Goal: Task Accomplishment & Management: Manage account settings

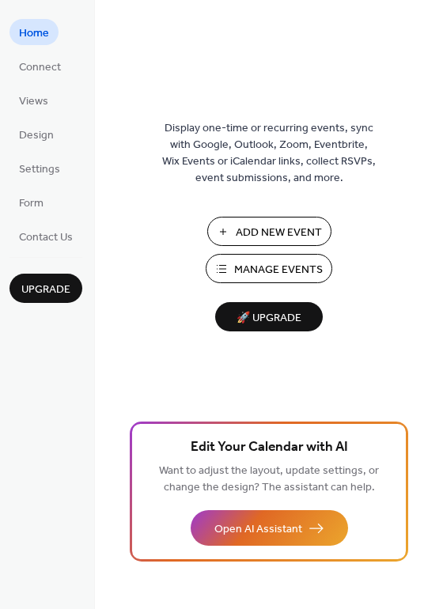
click at [279, 271] on span "Manage Events" at bounding box center [278, 270] width 89 height 17
click at [244, 266] on span "Manage Events" at bounding box center [278, 270] width 89 height 17
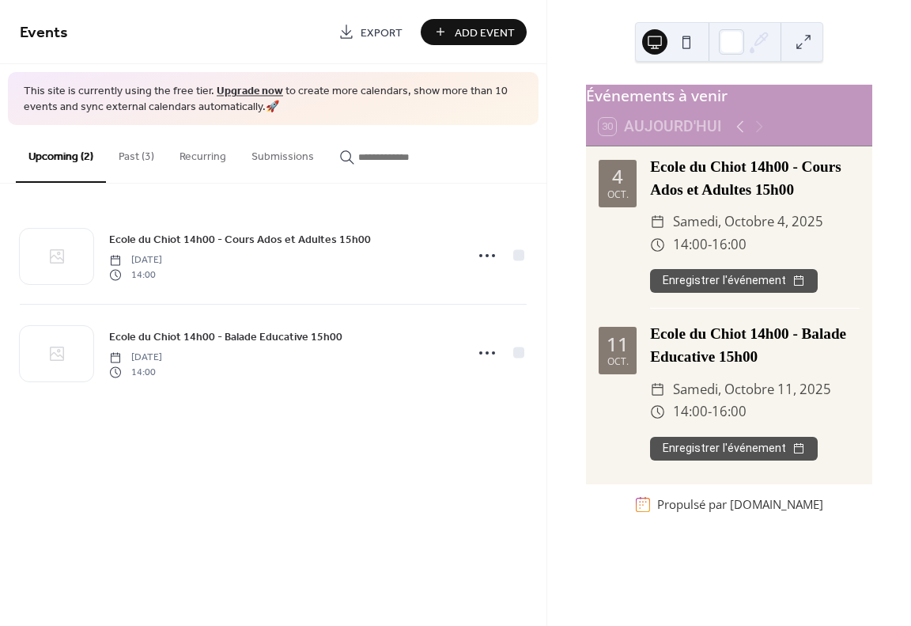
click at [142, 153] on button "Past (3)" at bounding box center [136, 153] width 61 height 56
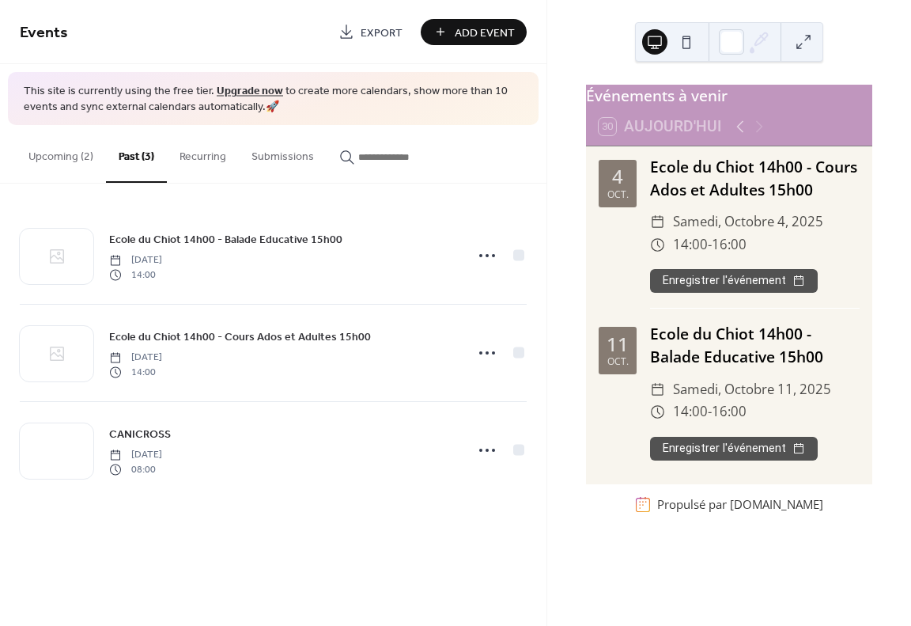
click at [71, 157] on button "Upcoming (2)" at bounding box center [61, 153] width 90 height 56
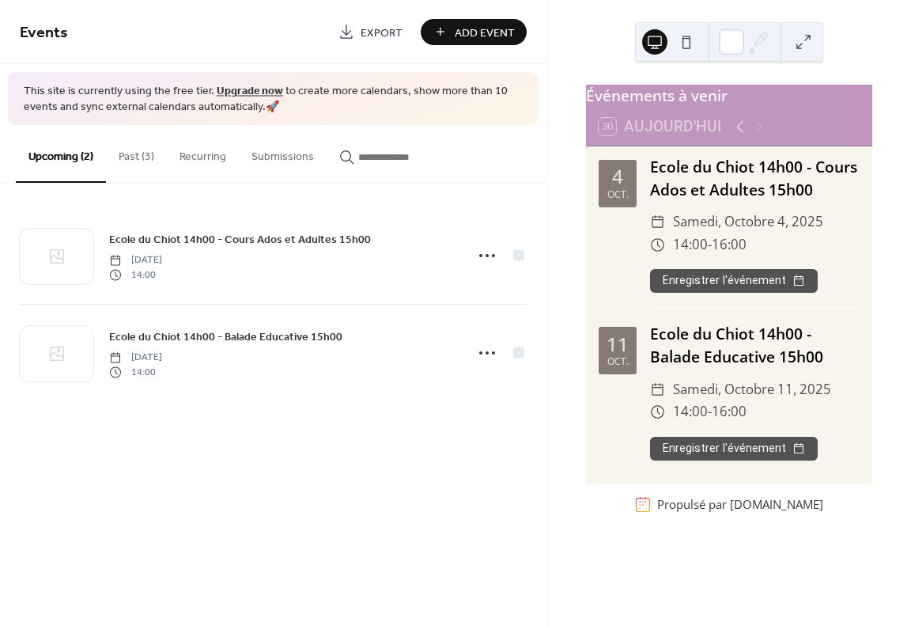
click at [127, 150] on button "Past (3)" at bounding box center [136, 153] width 61 height 56
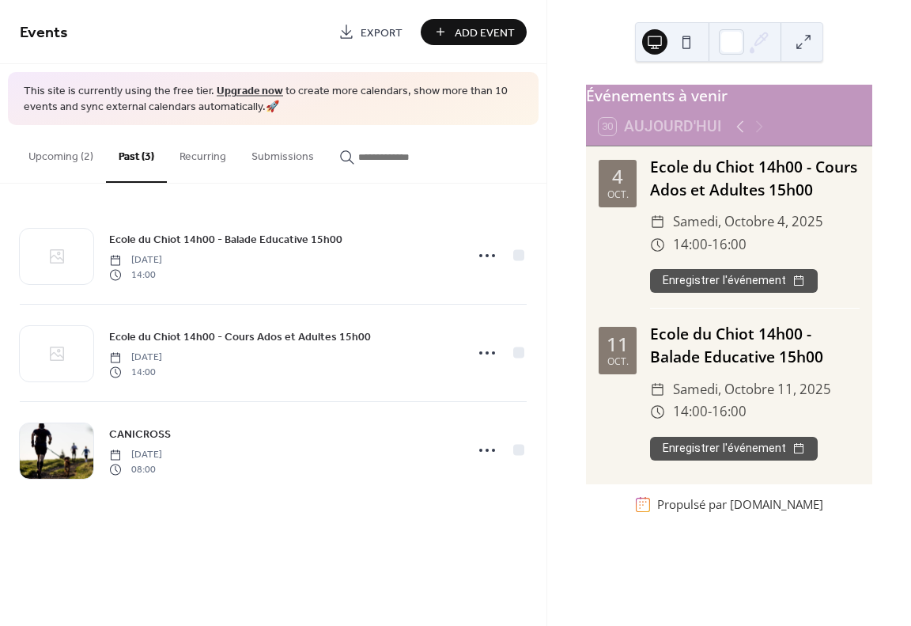
click at [68, 156] on button "Upcoming (2)" at bounding box center [61, 153] width 90 height 56
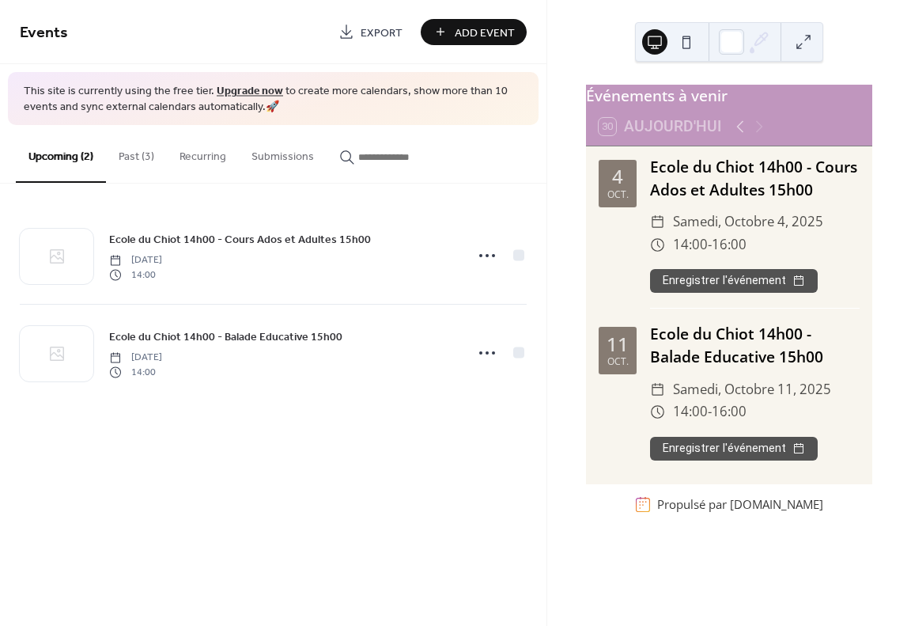
click at [127, 149] on button "Past (3)" at bounding box center [136, 153] width 61 height 56
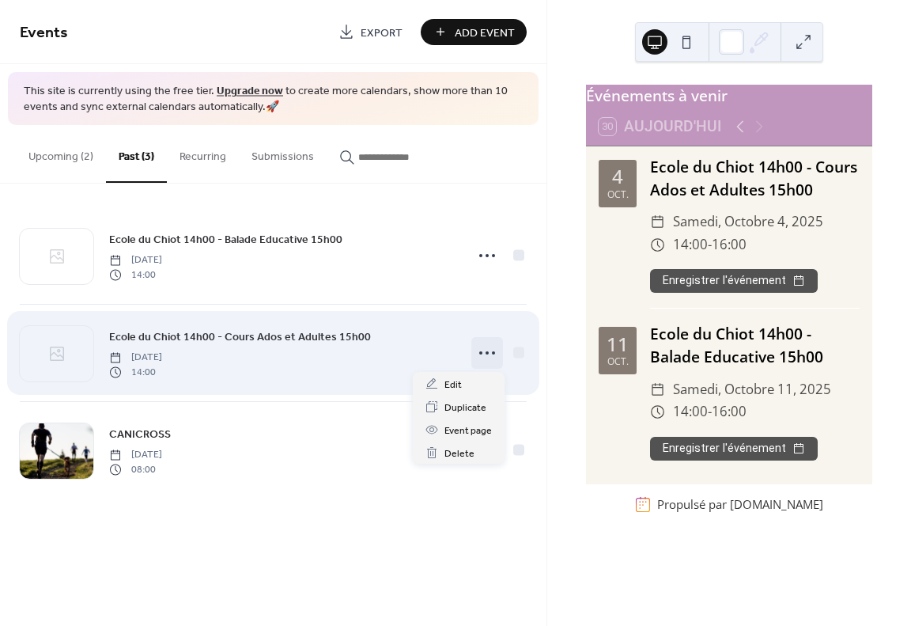
click at [476, 353] on icon at bounding box center [487, 352] width 25 height 25
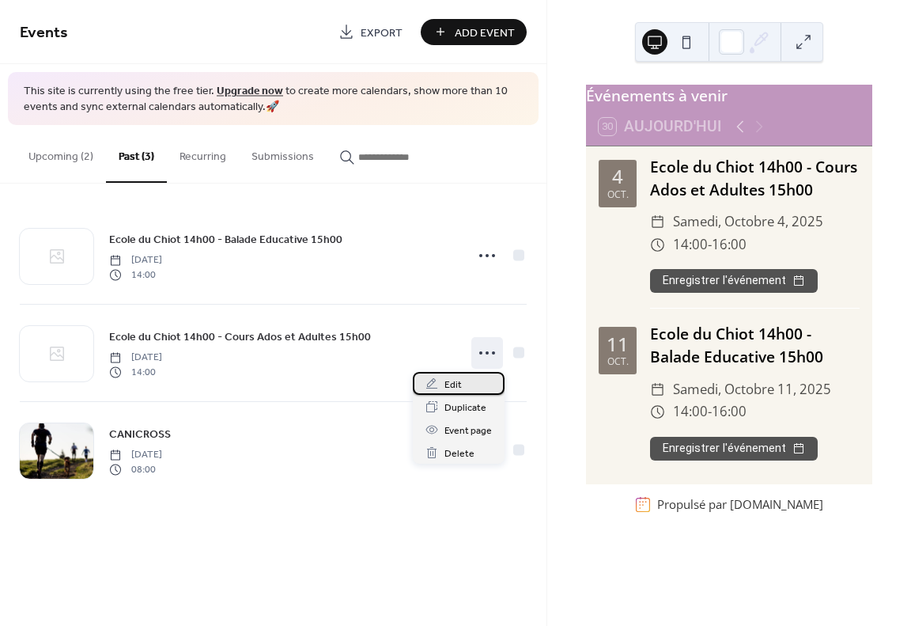
click at [460, 379] on span "Edit" at bounding box center [453, 385] width 17 height 17
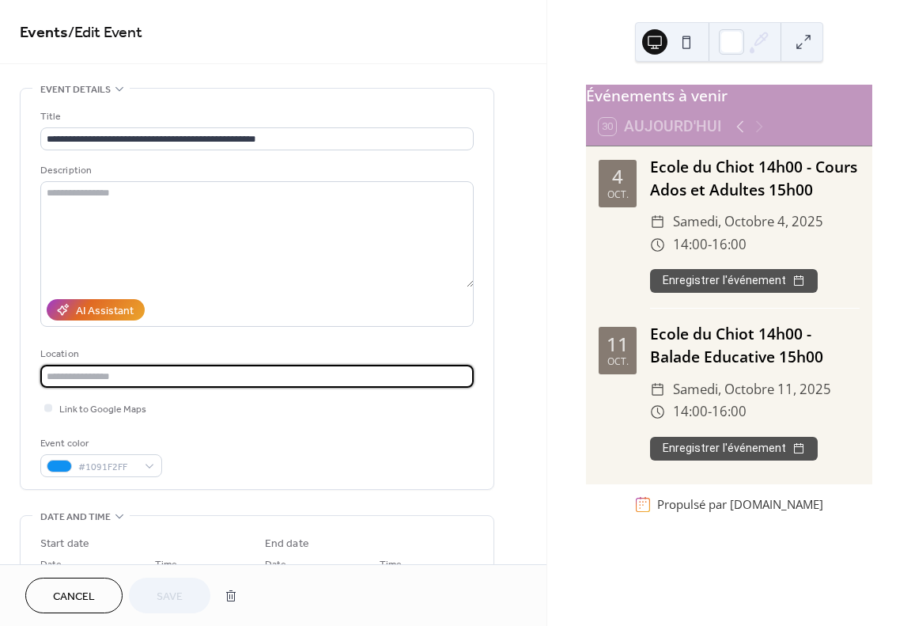
click at [460, 379] on input "text" at bounding box center [257, 376] width 434 height 23
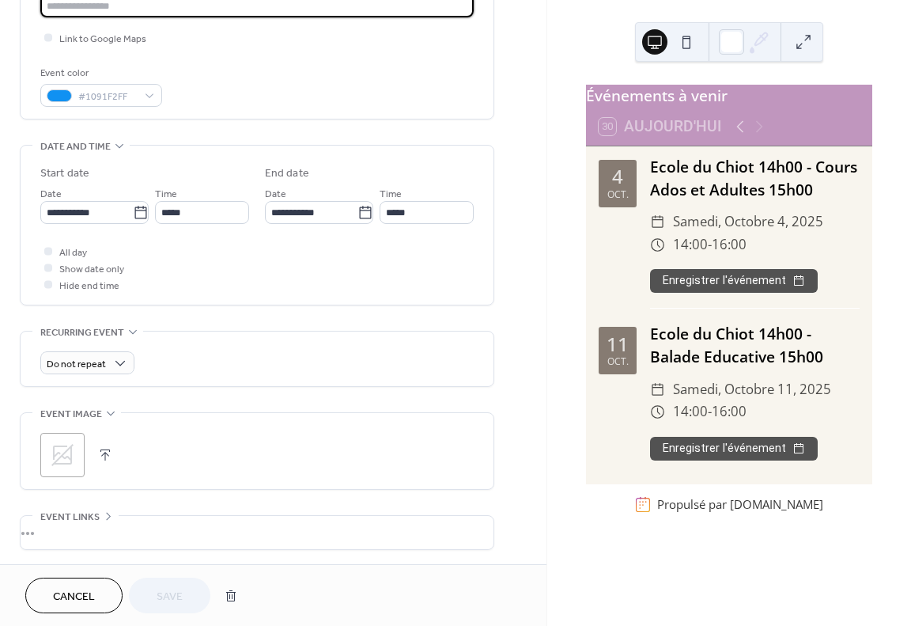
scroll to position [396, 0]
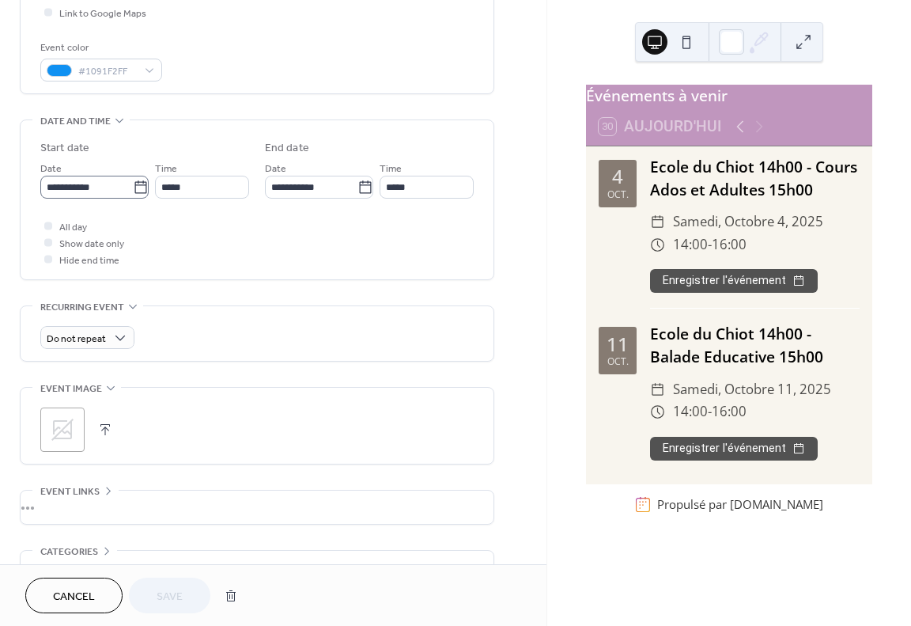
click at [139, 186] on icon at bounding box center [141, 188] width 16 height 16
click at [133, 186] on input "**********" at bounding box center [86, 187] width 93 height 23
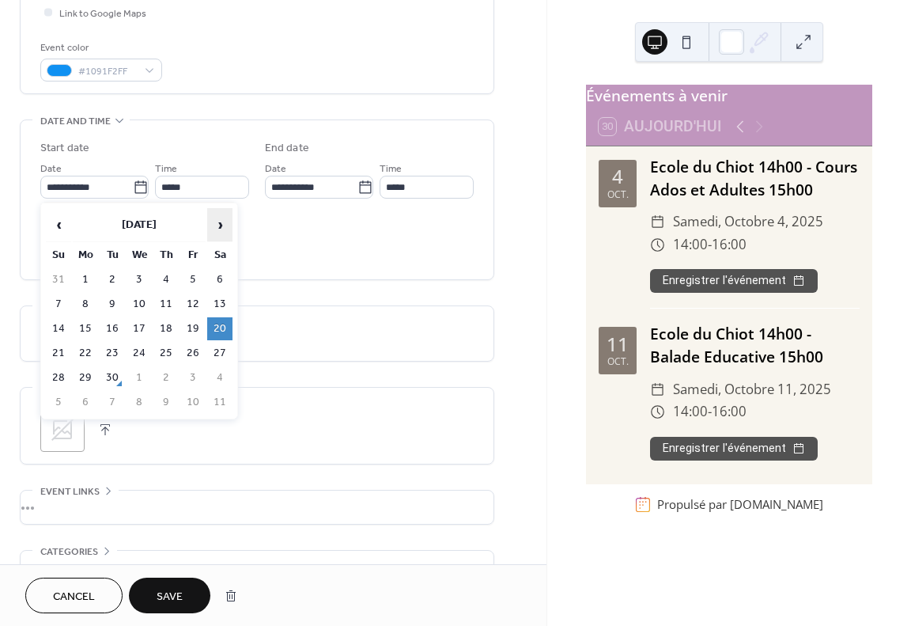
click at [218, 230] on span "›" at bounding box center [220, 225] width 24 height 32
click at [218, 325] on td "18" at bounding box center [219, 328] width 25 height 23
click at [218, 326] on div "Do not repeat" at bounding box center [257, 337] width 434 height 23
type input "**********"
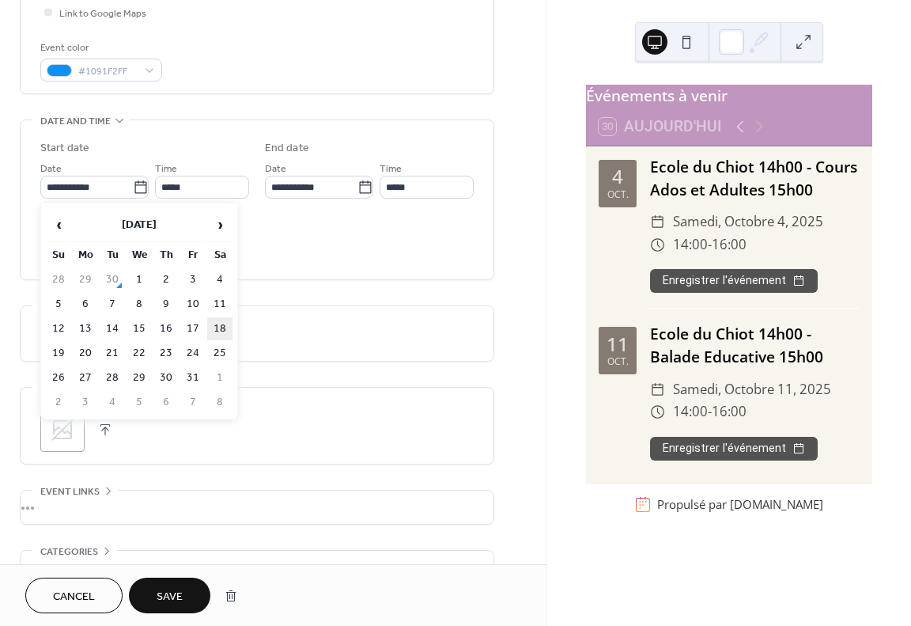
type input "**********"
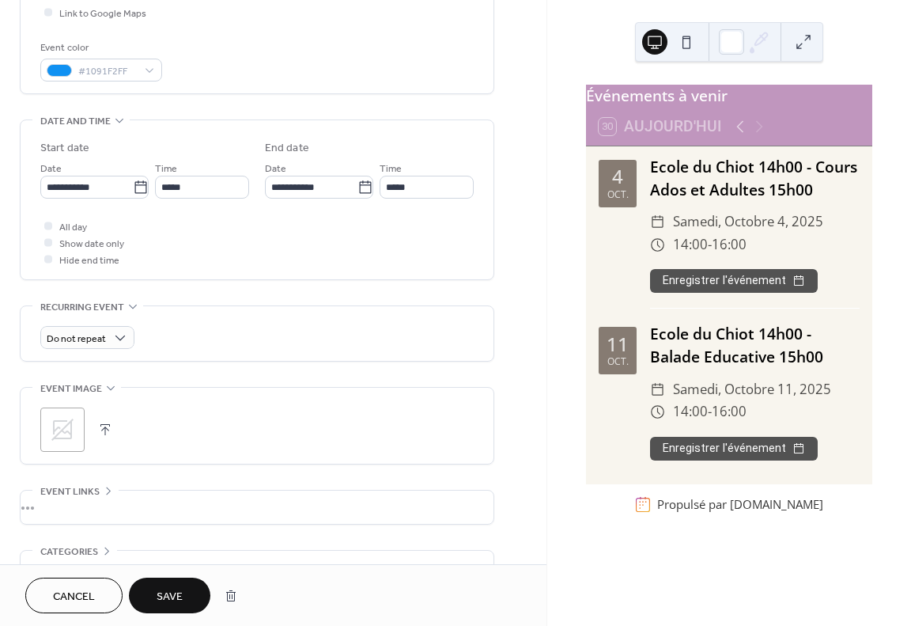
click at [167, 595] on span "Save" at bounding box center [170, 597] width 26 height 17
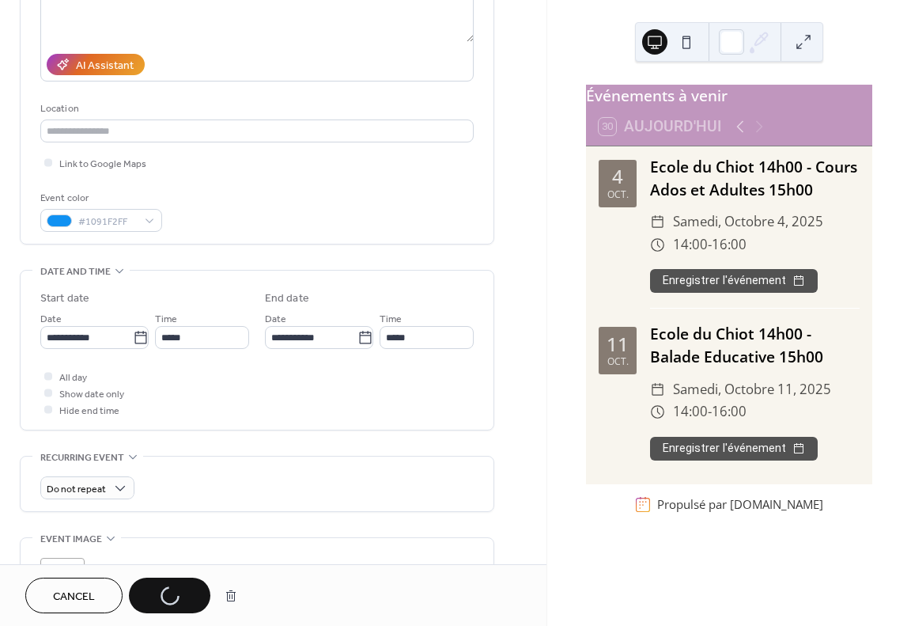
scroll to position [237, 0]
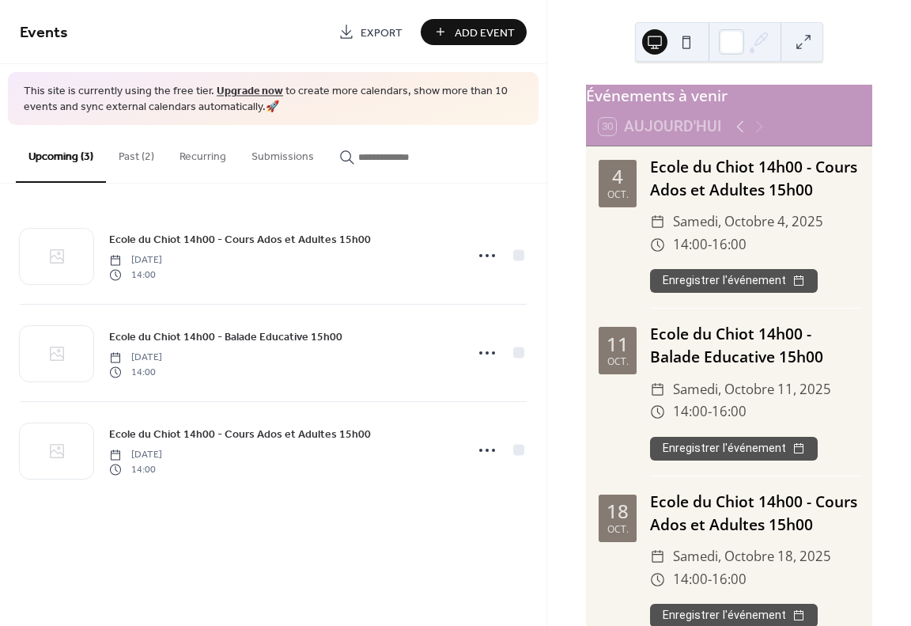
click at [142, 158] on button "Past (2)" at bounding box center [136, 153] width 61 height 56
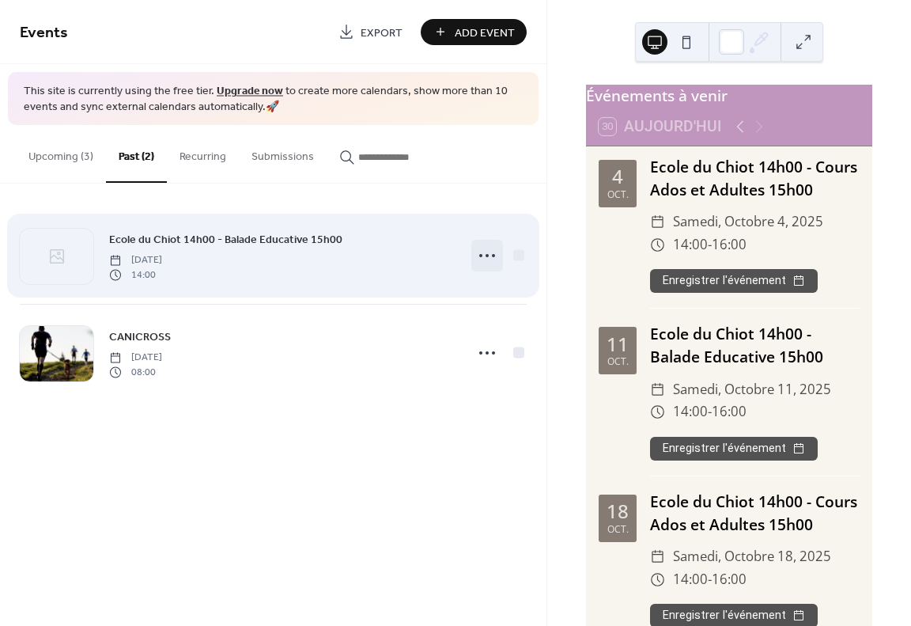
click at [479, 256] on icon at bounding box center [487, 255] width 25 height 25
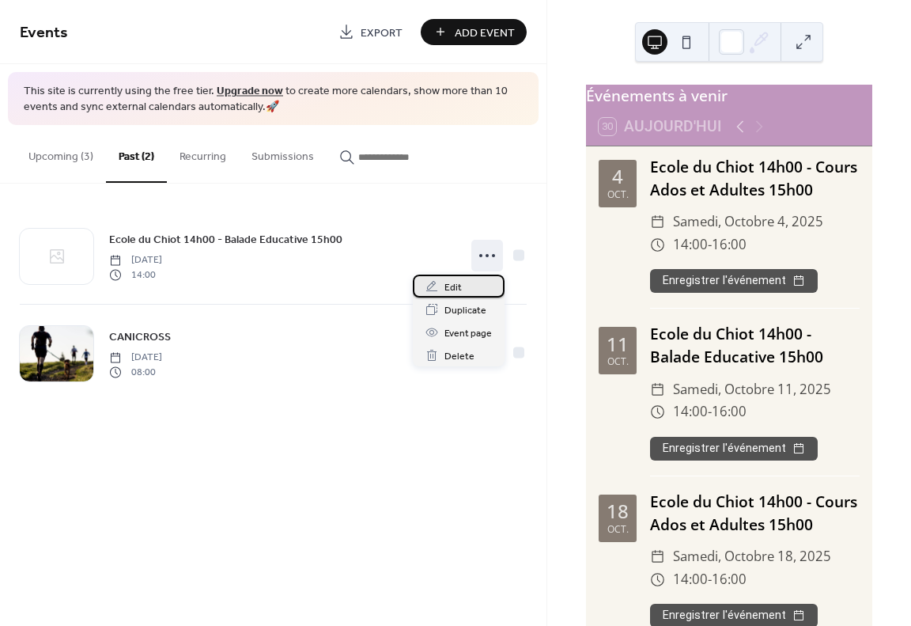
click at [462, 288] on div "Edit" at bounding box center [459, 286] width 92 height 23
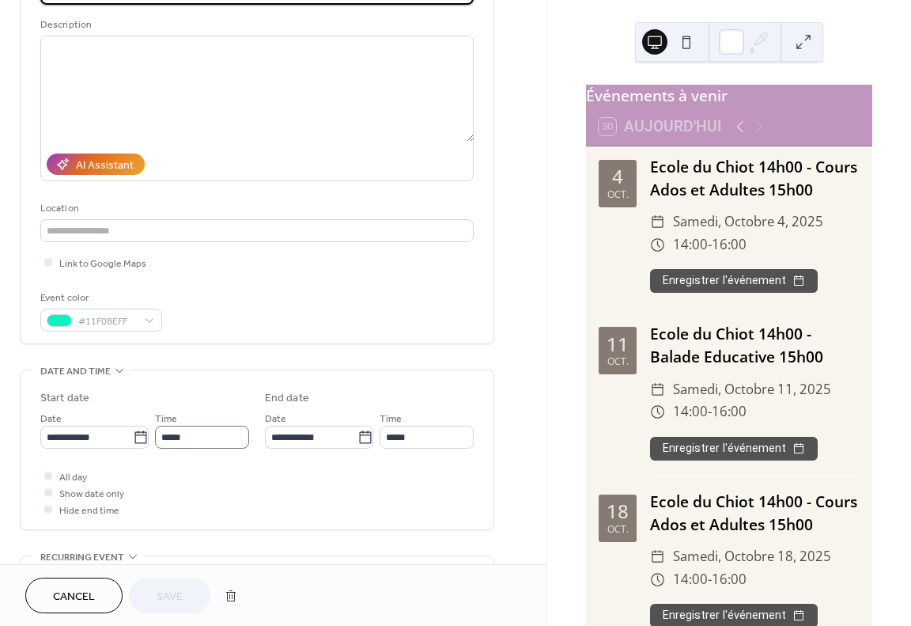
scroll to position [158, 0]
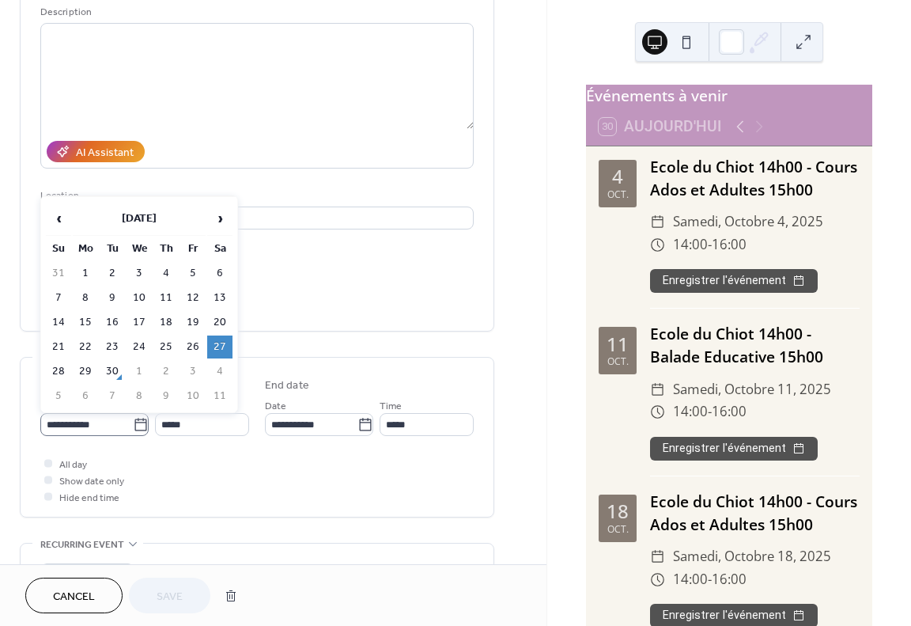
click at [146, 424] on label "**********" at bounding box center [94, 424] width 108 height 23
click at [133, 424] on input "**********" at bounding box center [86, 424] width 93 height 23
click at [221, 219] on span "›" at bounding box center [220, 219] width 24 height 32
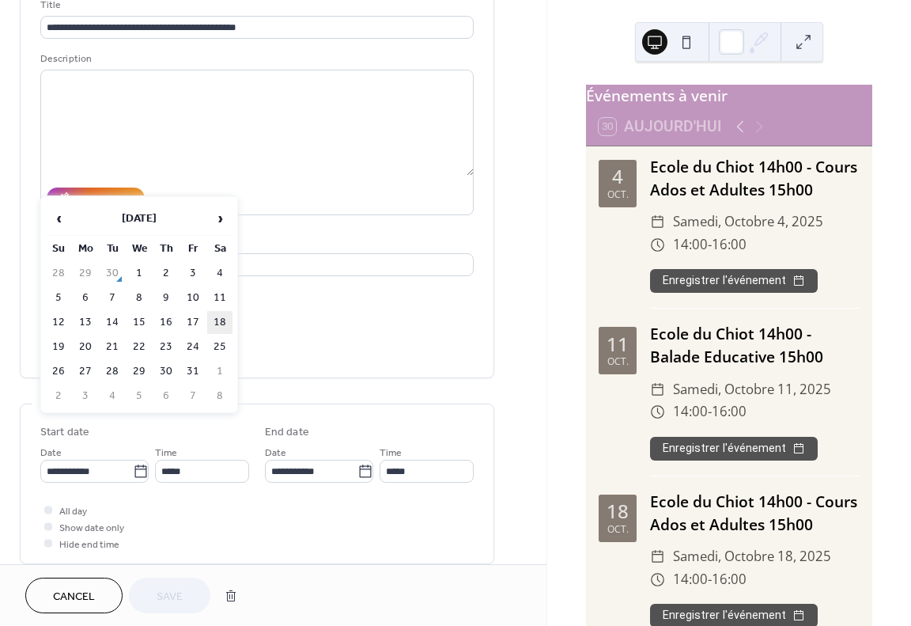
scroll to position [79, 0]
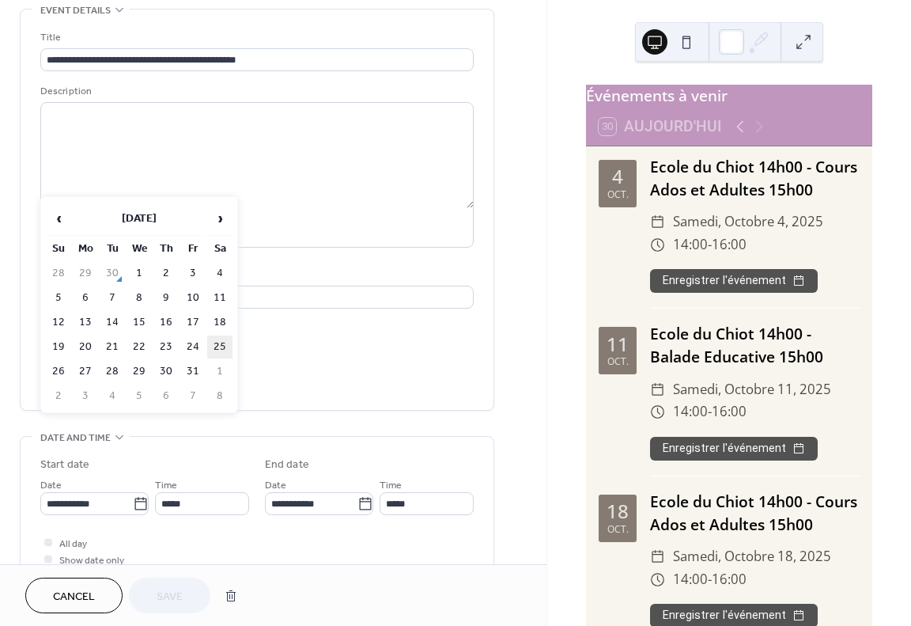
click at [224, 345] on td "25" at bounding box center [219, 346] width 25 height 23
type input "**********"
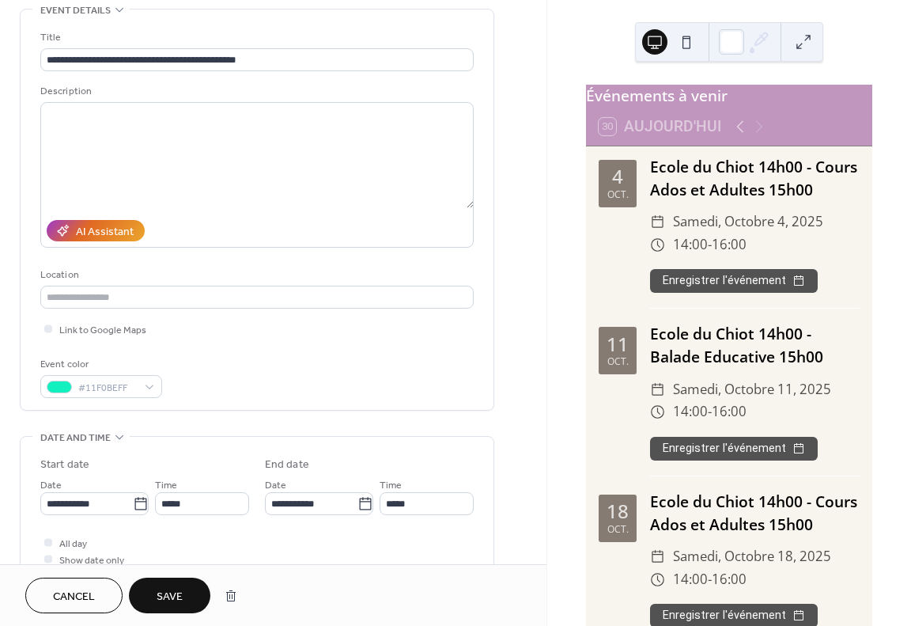
drag, startPoint x: 171, startPoint y: 597, endPoint x: 183, endPoint y: 575, distance: 24.4
click at [171, 597] on span "Save" at bounding box center [170, 597] width 26 height 17
